Goal: Navigation & Orientation: Find specific page/section

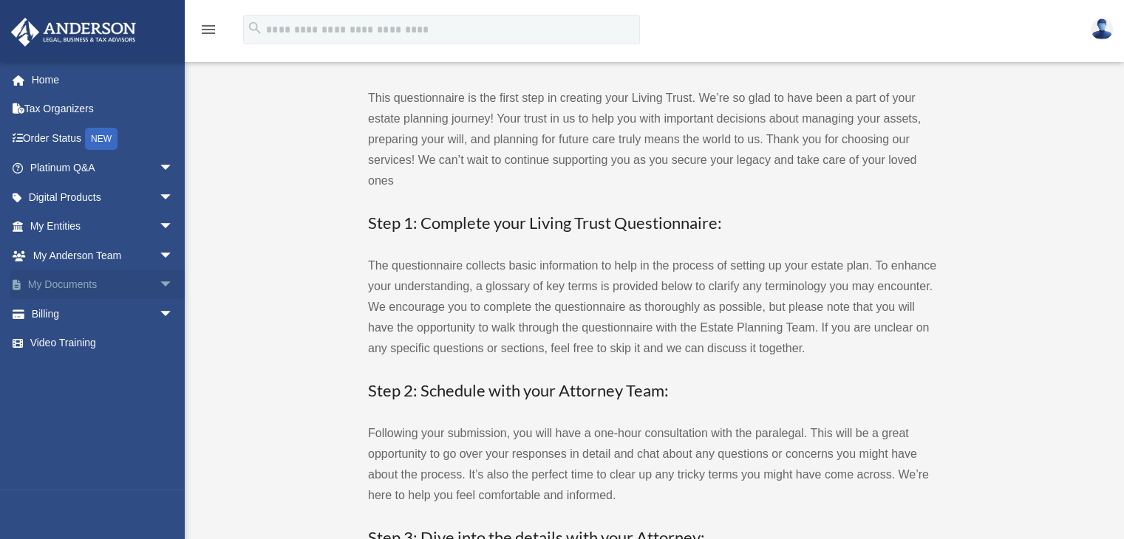
click at [159, 281] on span "arrow_drop_down" at bounding box center [174, 285] width 30 height 30
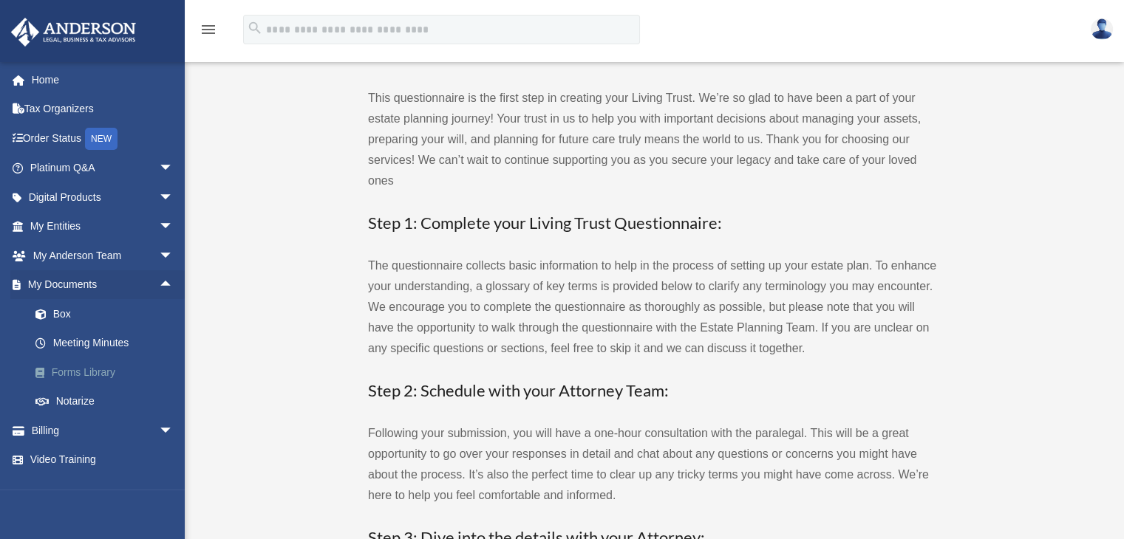
click at [81, 375] on link "Forms Library" at bounding box center [108, 373] width 175 height 30
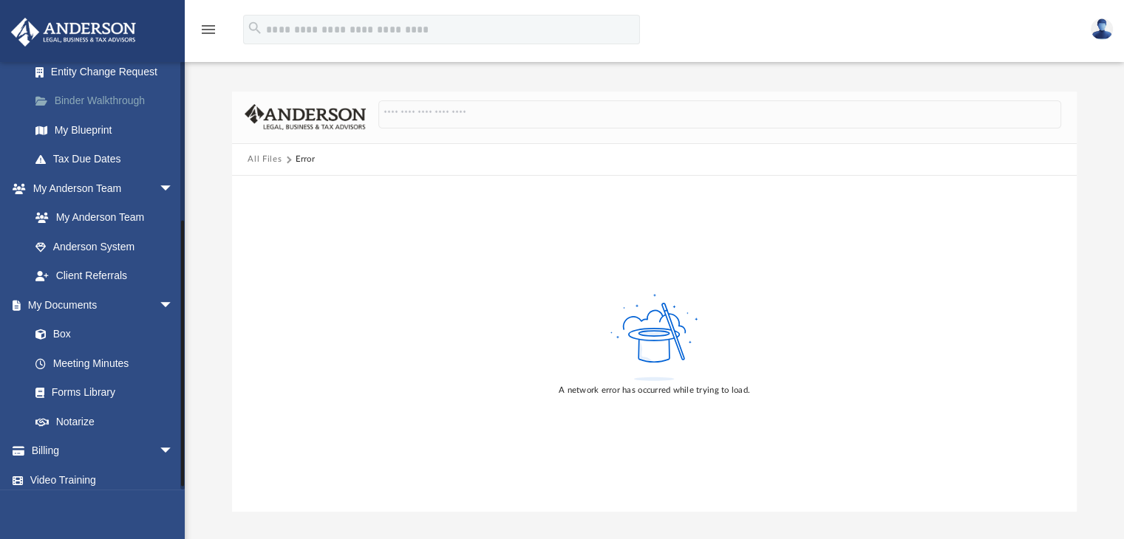
scroll to position [245, 0]
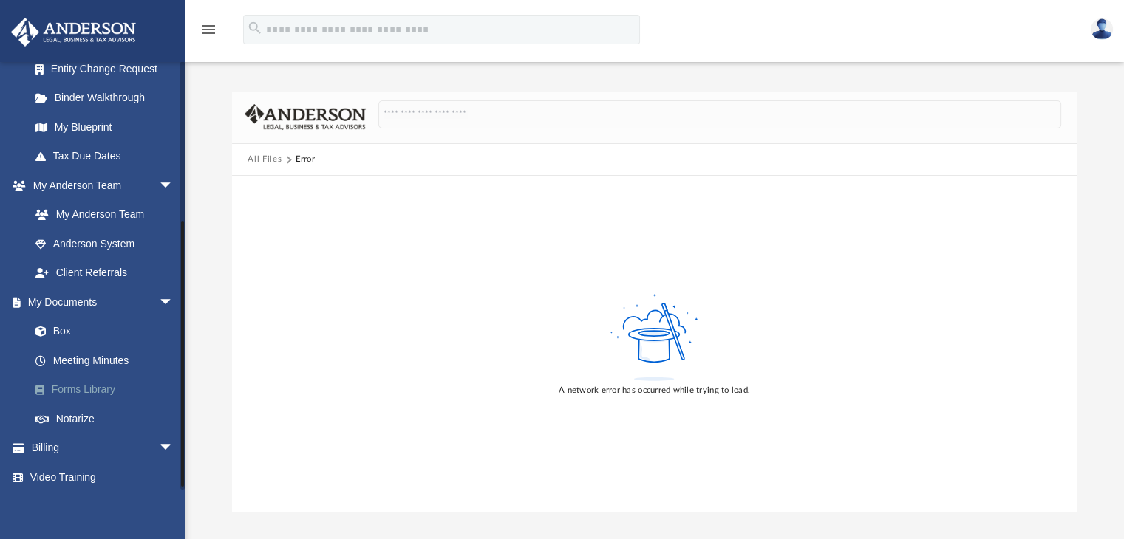
click at [78, 389] on link "Forms Library" at bounding box center [108, 390] width 175 height 30
click at [74, 387] on link "Forms Library" at bounding box center [108, 390] width 175 height 30
click at [1097, 24] on img at bounding box center [1102, 28] width 22 height 21
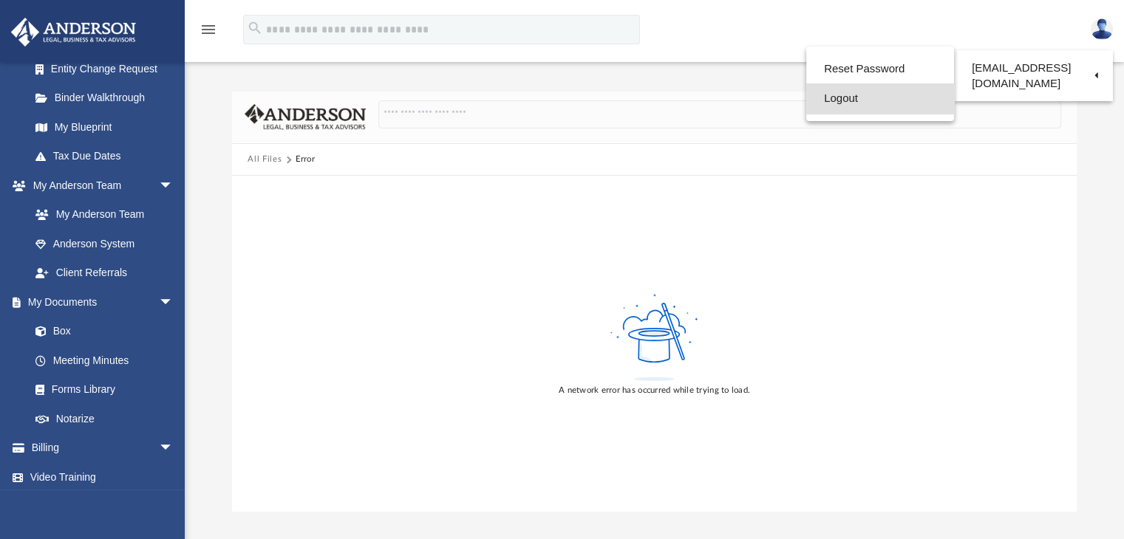
click at [888, 104] on link "Logout" at bounding box center [880, 99] width 148 height 30
